Goal: Contribute content: Add original content to the website for others to see

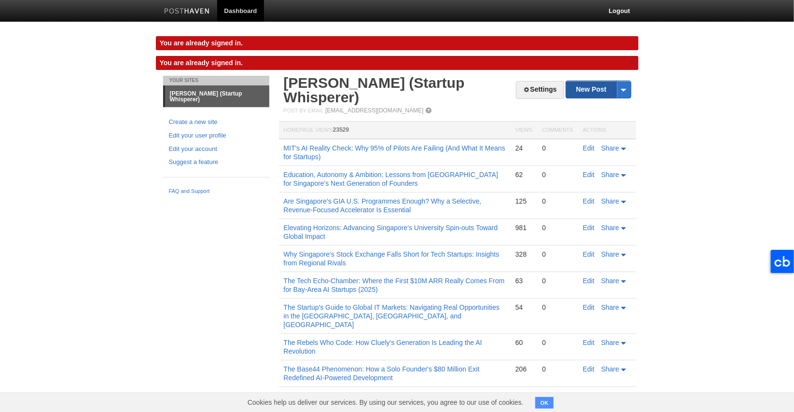
click at [585, 93] on link "New Post" at bounding box center [598, 89] width 64 height 17
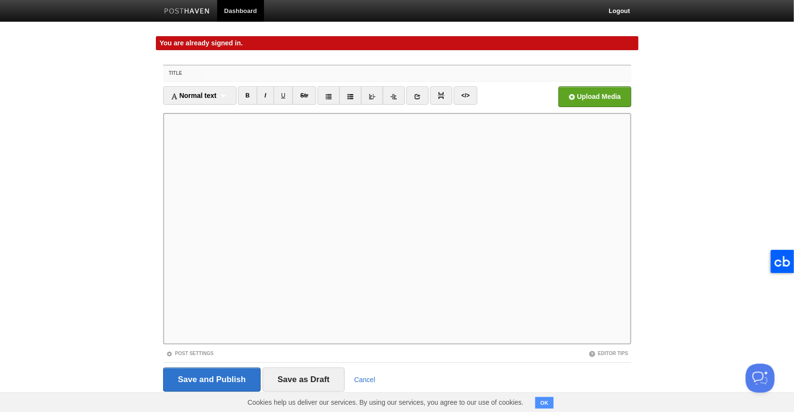
click at [215, 66] on input "Title" at bounding box center [416, 73] width 429 height 15
paste input "Why Venture Studios Rarely Deliver as Fund Returners – Lessons from the VC Tren…"
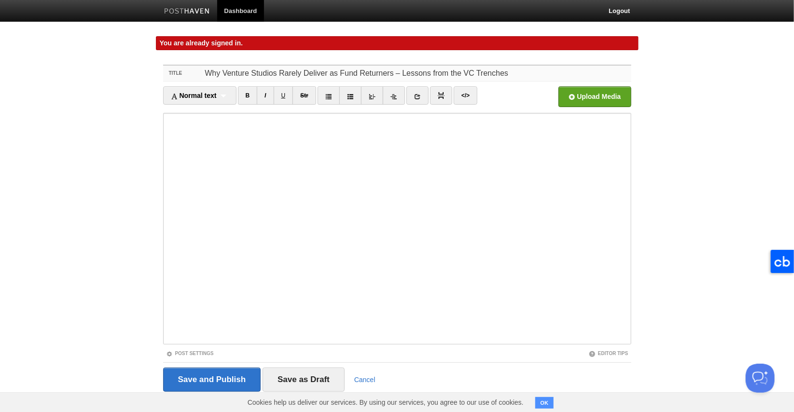
type input "Why Venture Studios Rarely Deliver as Fund Returners – Lessons from the VC Tren…"
click at [193, 96] on span "Normal text" at bounding box center [194, 96] width 46 height 8
click at [193, 124] on link "Heading 1" at bounding box center [200, 127] width 72 height 14
click at [194, 353] on link "Post Settings" at bounding box center [190, 353] width 48 height 5
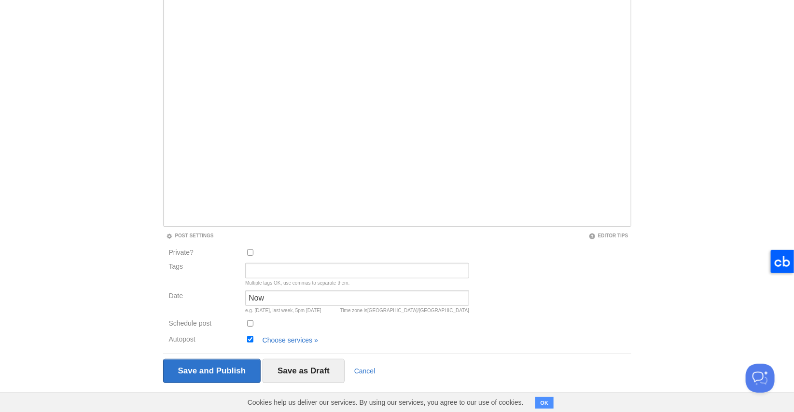
scroll to position [124, 0]
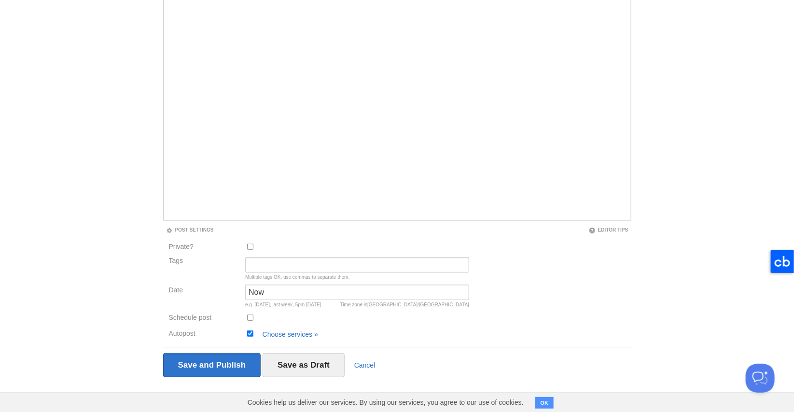
click at [250, 333] on input "Autopost" at bounding box center [250, 333] width 6 height 6
checkbox input "false"
click at [235, 358] on input "Save and Publish" at bounding box center [212, 365] width 98 height 24
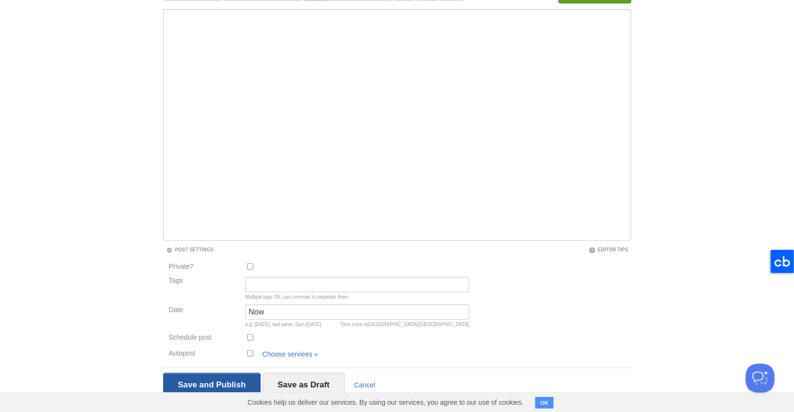
scroll to position [55, 0]
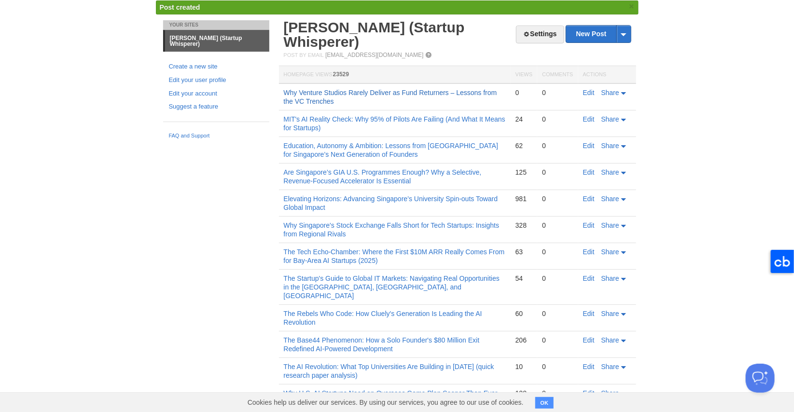
click at [481, 89] on link "Why Venture Studios Rarely Deliver as Fund Returners – Lessons from the VC Tren…" at bounding box center [390, 97] width 213 height 16
